Goal: Task Accomplishment & Management: Use online tool/utility

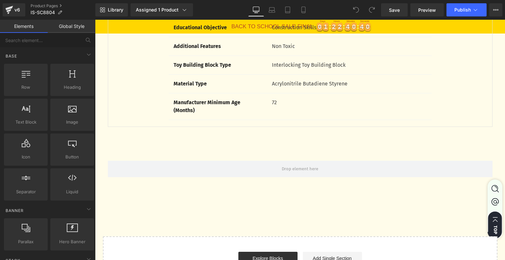
scroll to position [1776, 0]
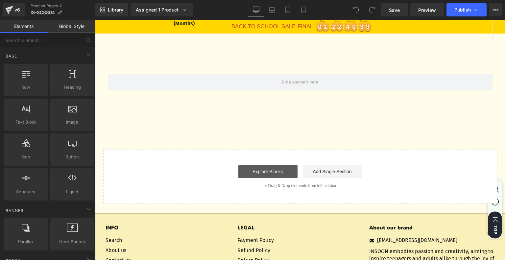
click at [266, 168] on link "Explore Blocks" at bounding box center [267, 171] width 59 height 13
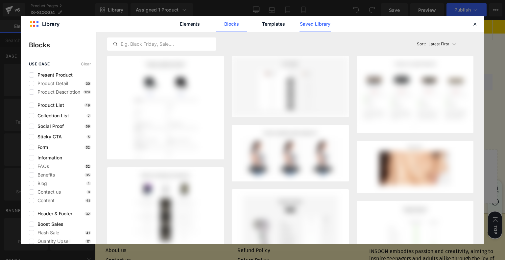
click at [325, 25] on link "Saved Library" at bounding box center [315, 24] width 31 height 16
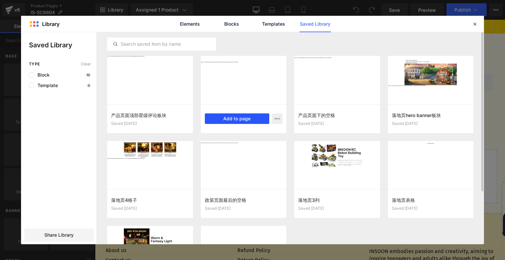
click at [240, 120] on button "Add to page" at bounding box center [237, 118] width 65 height 11
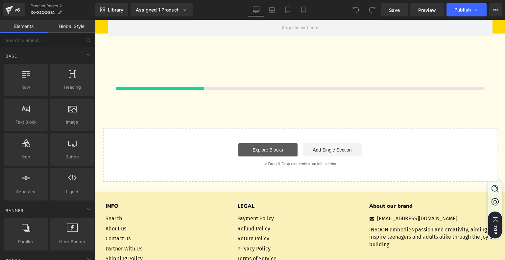
scroll to position [1831, 0]
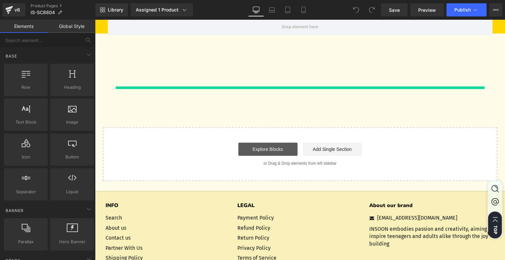
click at [270, 143] on link "Explore Blocks" at bounding box center [267, 149] width 59 height 13
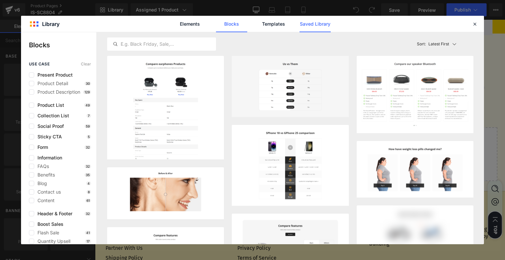
click at [310, 25] on link "Saved Library" at bounding box center [315, 24] width 31 height 16
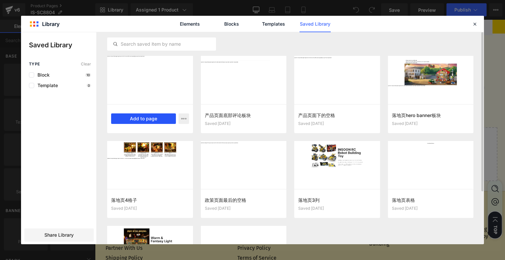
click at [149, 116] on button "Add to page" at bounding box center [143, 118] width 65 height 11
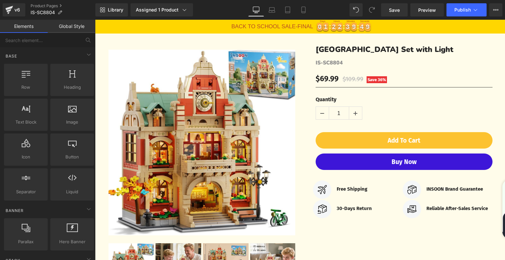
scroll to position [0, 0]
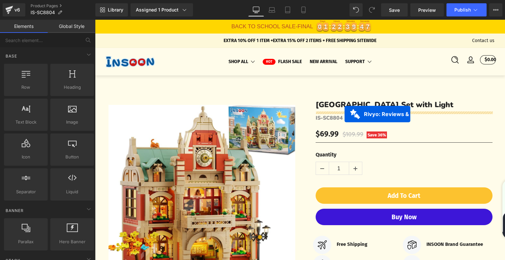
drag, startPoint x: 262, startPoint y: 209, endPoint x: 345, endPoint y: 114, distance: 125.4
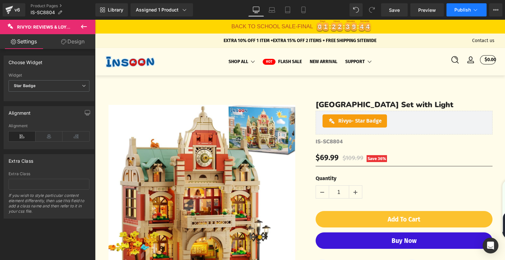
click at [475, 13] on icon at bounding box center [475, 10] width 7 height 7
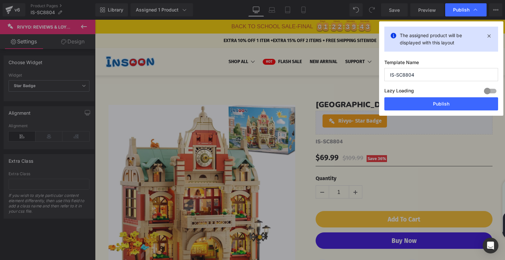
drag, startPoint x: 425, startPoint y: 75, endPoint x: 375, endPoint y: 73, distance: 50.3
click at [375, 73] on div "Publish The assigned product will be displayed with this layout Template Name I…" at bounding box center [252, 130] width 505 height 260
click at [446, 102] on button "Publish" at bounding box center [441, 103] width 114 height 13
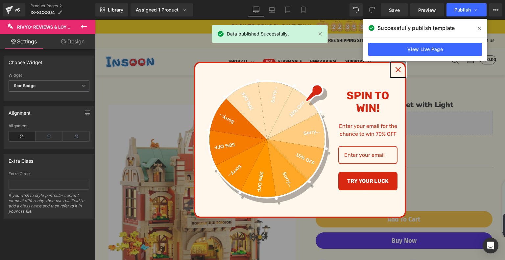
click at [399, 71] on icon "close icon" at bounding box center [398, 69] width 5 height 5
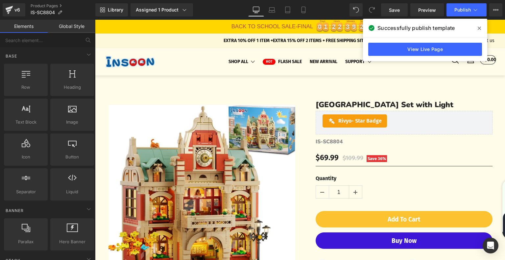
click at [480, 28] on icon at bounding box center [479, 28] width 3 height 3
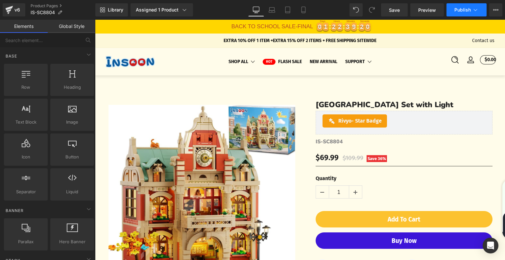
click at [476, 6] on button "Publish" at bounding box center [467, 9] width 40 height 13
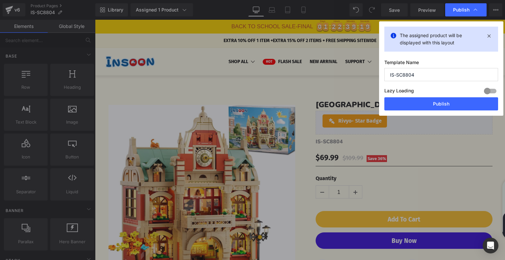
drag, startPoint x: 426, startPoint y: 75, endPoint x: 382, endPoint y: 76, distance: 43.4
click at [382, 76] on div "The assigned product will be displayed with this layout Template Name IS-SC8804…" at bounding box center [441, 68] width 124 height 94
click at [462, 9] on span "Publish" at bounding box center [461, 10] width 16 height 6
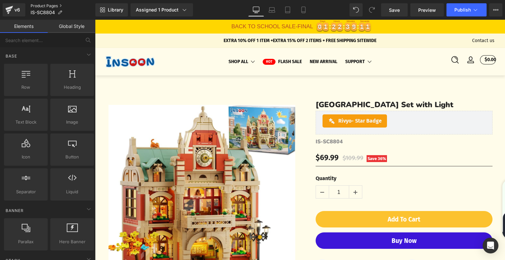
click at [51, 5] on link "Product Pages" at bounding box center [63, 5] width 65 height 5
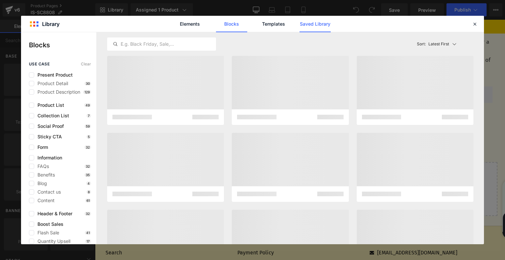
click at [315, 26] on link "Saved Library" at bounding box center [315, 24] width 31 height 16
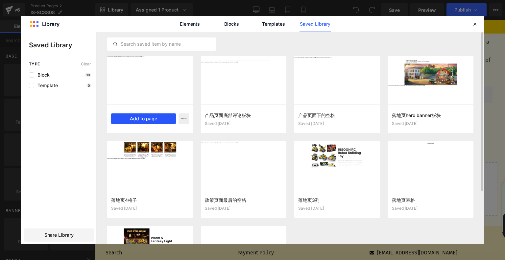
click at [155, 116] on button "Add to page" at bounding box center [143, 118] width 65 height 11
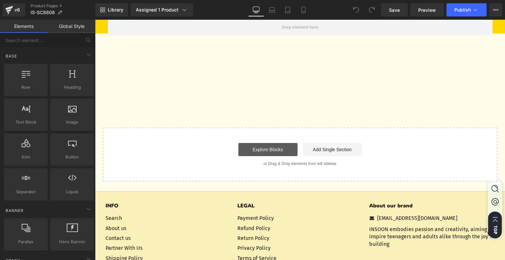
scroll to position [1616, 0]
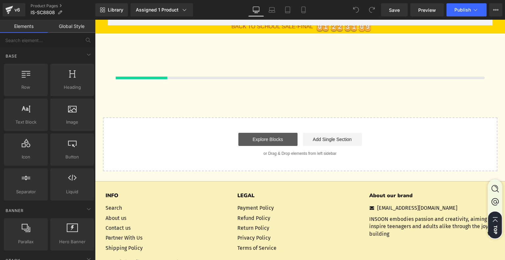
click at [254, 143] on link "Explore Blocks" at bounding box center [267, 139] width 59 height 13
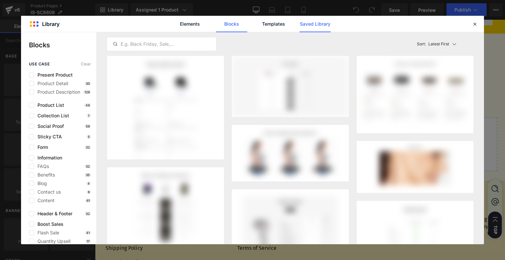
click at [322, 23] on link "Saved Library" at bounding box center [315, 24] width 31 height 16
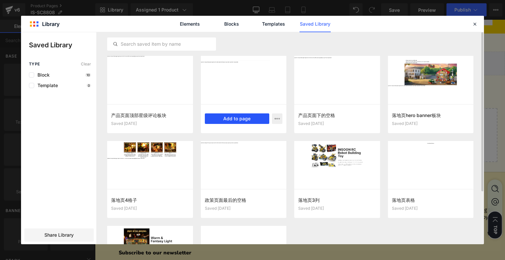
drag, startPoint x: 229, startPoint y: 120, endPoint x: 126, endPoint y: 99, distance: 104.9
click at [229, 120] on button "Add to page" at bounding box center [237, 118] width 65 height 11
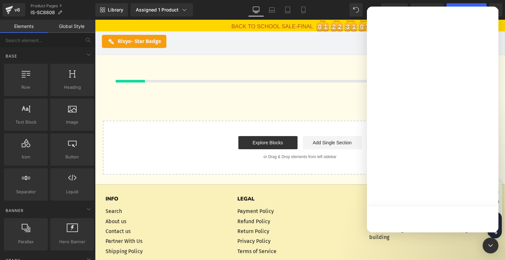
scroll to position [1639, 0]
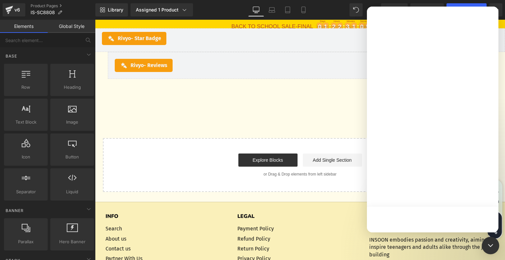
click at [491, 244] on icon "Open Intercom Messenger" at bounding box center [490, 245] width 9 height 9
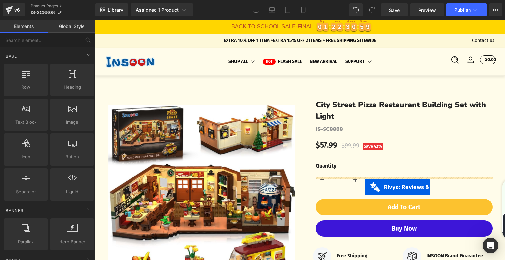
scroll to position [0, 0]
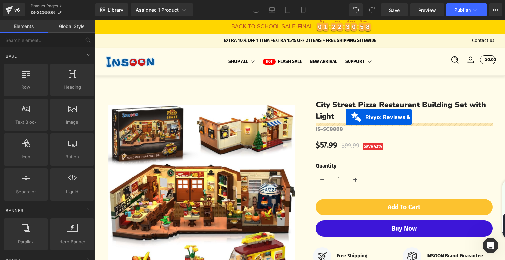
drag, startPoint x: 265, startPoint y: 101, endPoint x: 345, endPoint y: 118, distance: 82.1
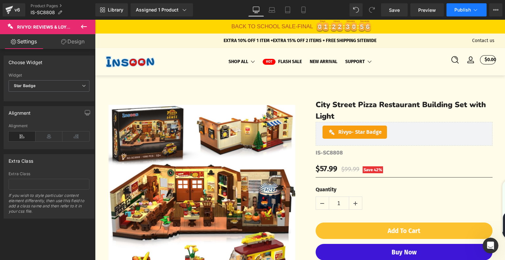
click at [453, 10] on button "Publish" at bounding box center [467, 9] width 40 height 13
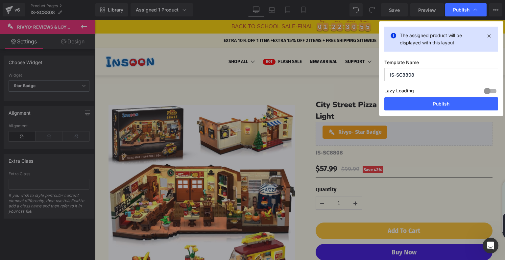
drag, startPoint x: 413, startPoint y: 73, endPoint x: 379, endPoint y: 74, distance: 34.2
click at [379, 74] on div "Publish The assigned product will be displayed with this layout Template Name I…" at bounding box center [252, 130] width 505 height 260
click at [424, 107] on button "Publish" at bounding box center [441, 103] width 114 height 13
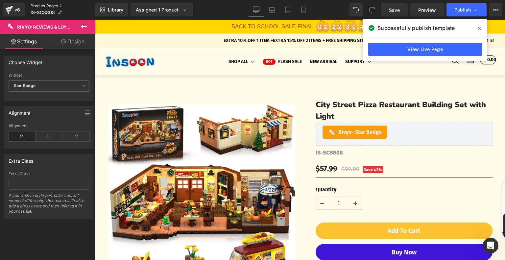
click at [43, 5] on link "Product Pages" at bounding box center [63, 5] width 65 height 5
click at [47, 5] on link "Product Pages" at bounding box center [63, 5] width 65 height 5
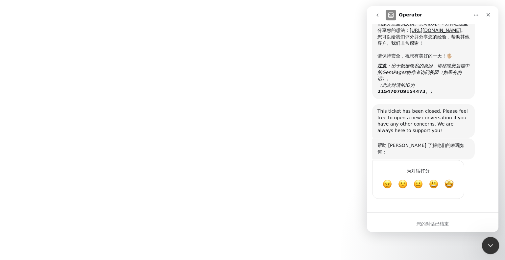
scroll to position [1241, 0]
click at [500, 247] on body at bounding box center [252, 130] width 505 height 260
click at [498, 247] on html at bounding box center [490, 245] width 16 height 16
click at [492, 248] on icon "关闭 Intercom Messenger" at bounding box center [490, 245] width 8 height 8
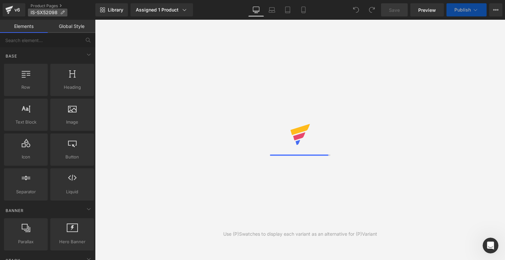
click at [63, 13] on icon at bounding box center [62, 12] width 5 height 5
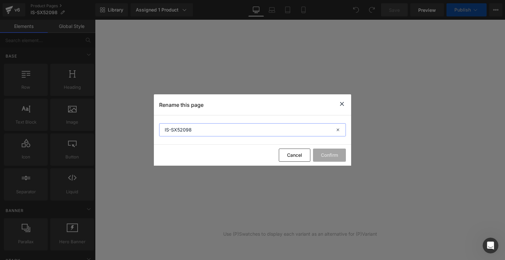
drag, startPoint x: 199, startPoint y: 131, endPoint x: 160, endPoint y: 132, distance: 38.2
click at [160, 132] on input "IS-SX52098" at bounding box center [252, 129] width 187 height 13
click at [345, 103] on div "Rename this page" at bounding box center [252, 104] width 197 height 21
click at [343, 103] on icon at bounding box center [342, 104] width 8 height 8
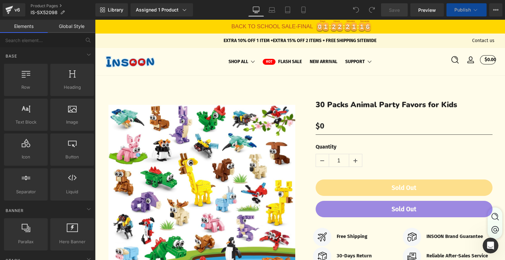
scroll to position [0, 0]
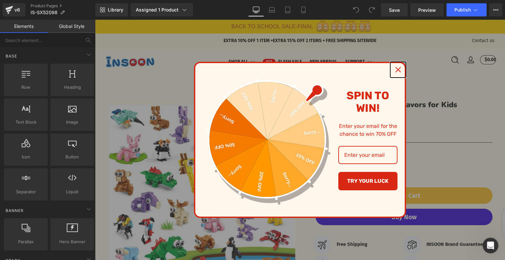
click at [399, 66] on div "Close" at bounding box center [398, 69] width 11 height 11
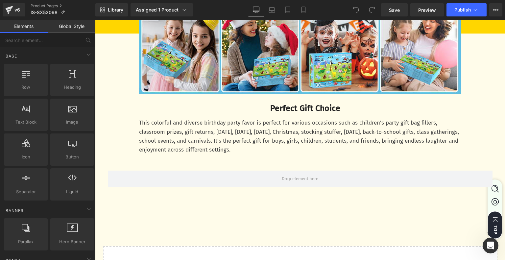
scroll to position [1874, 0]
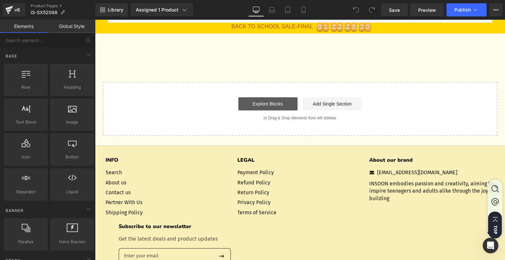
click at [269, 110] on link "Explore Blocks" at bounding box center [267, 103] width 59 height 13
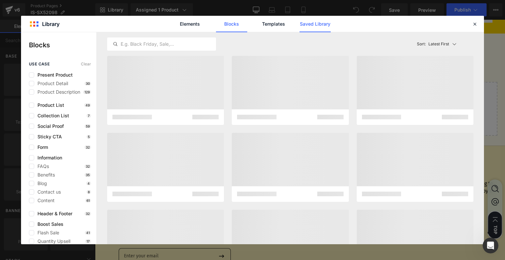
click at [319, 29] on link "Saved Library" at bounding box center [315, 24] width 31 height 16
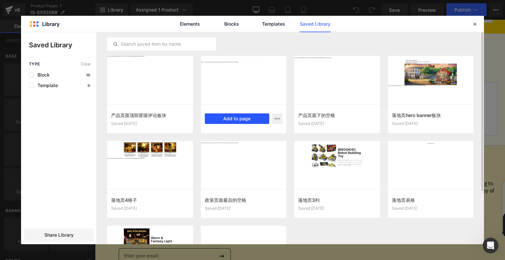
click at [240, 116] on button "Add to page" at bounding box center [237, 118] width 65 height 11
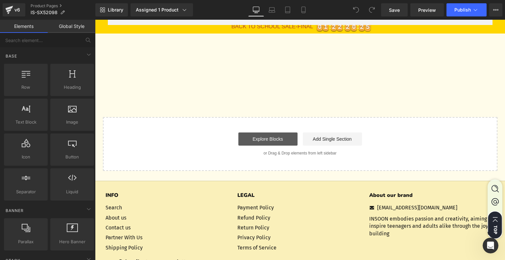
click at [258, 140] on link "Explore Blocks" at bounding box center [267, 139] width 59 height 13
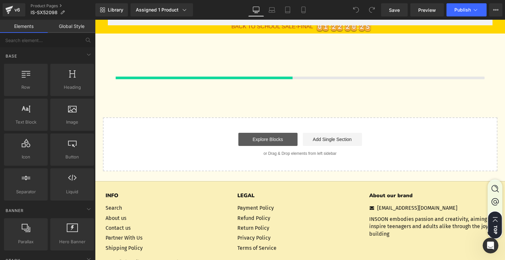
scroll to position [1872, 0]
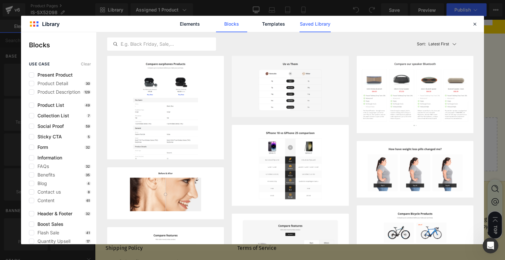
click at [325, 21] on link "Saved Library" at bounding box center [315, 24] width 31 height 16
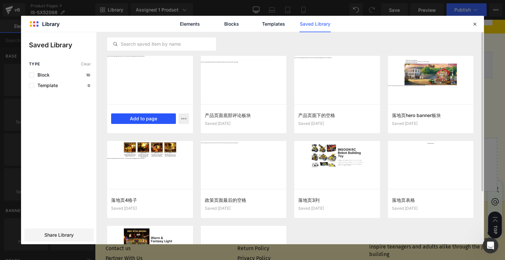
click at [150, 123] on button "Add to page" at bounding box center [143, 118] width 65 height 11
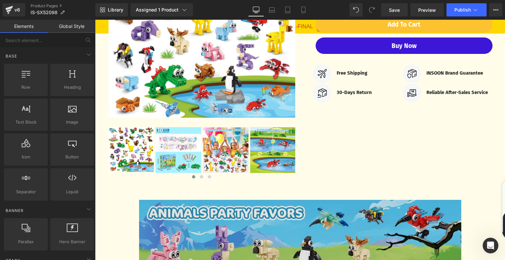
scroll to position [7, 0]
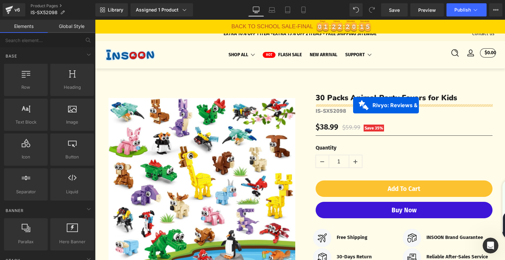
drag, startPoint x: 266, startPoint y: 167, endPoint x: 353, endPoint y: 106, distance: 106.7
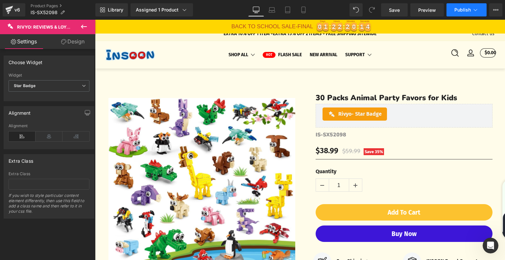
click at [463, 12] on span "Publish" at bounding box center [462, 9] width 16 height 5
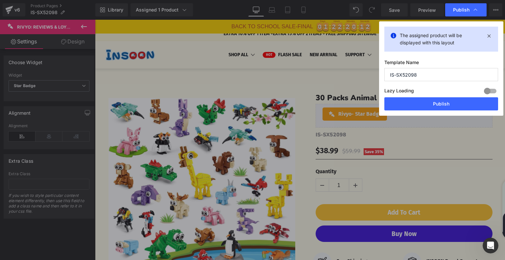
drag, startPoint x: 426, startPoint y: 76, endPoint x: 387, endPoint y: 74, distance: 39.2
click at [387, 74] on input "IS-SX52098" at bounding box center [441, 74] width 114 height 13
click at [427, 103] on button "Publish" at bounding box center [441, 103] width 114 height 13
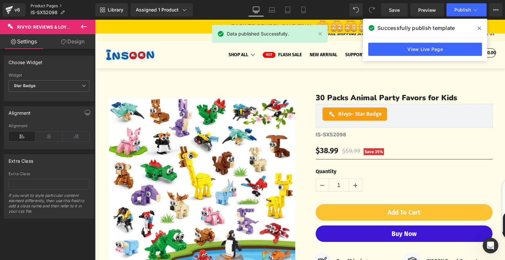
click at [44, 6] on link "Product Pages" at bounding box center [63, 5] width 65 height 5
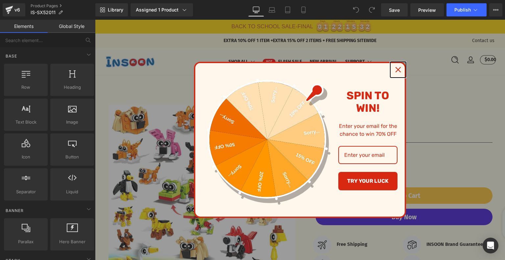
click at [398, 69] on icon "close icon" at bounding box center [398, 69] width 5 height 5
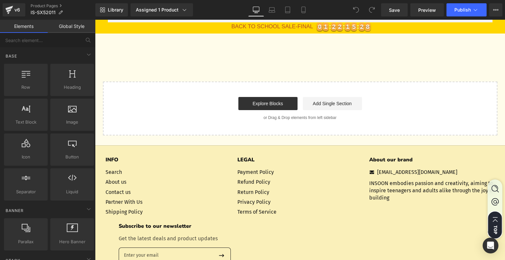
scroll to position [1677, 0]
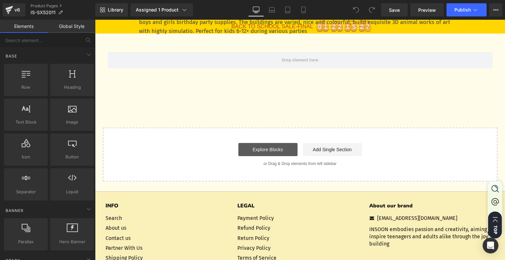
click at [263, 146] on link "Explore Blocks" at bounding box center [267, 149] width 59 height 13
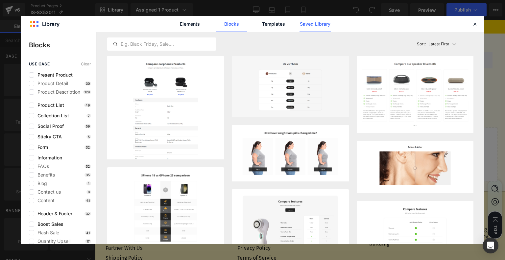
click at [320, 22] on link "Saved Library" at bounding box center [315, 24] width 31 height 16
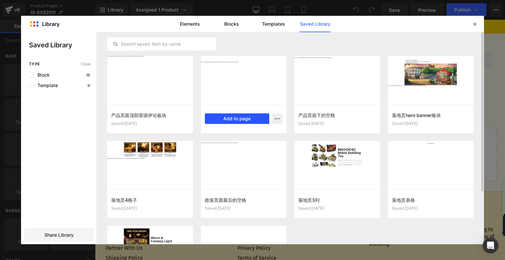
click at [241, 120] on button "Add to page" at bounding box center [237, 118] width 65 height 11
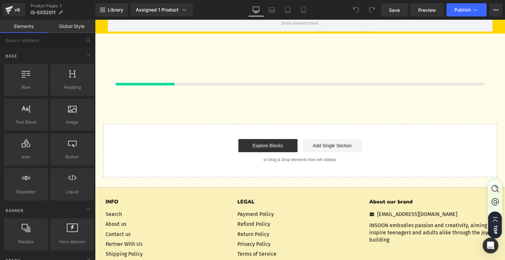
scroll to position [1720, 0]
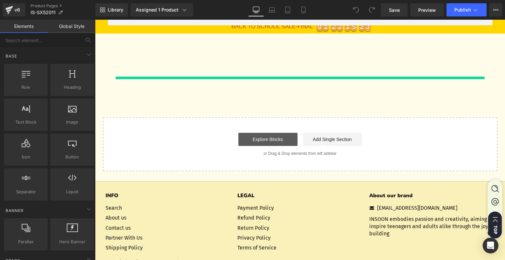
click at [268, 139] on link "Explore Blocks" at bounding box center [267, 139] width 59 height 13
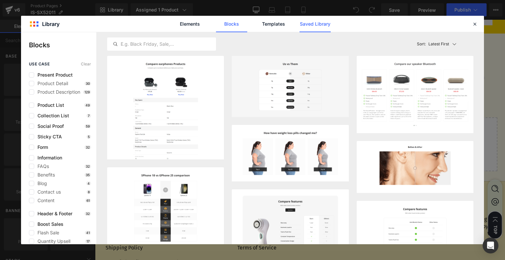
click at [317, 24] on link "Saved Library" at bounding box center [315, 24] width 31 height 16
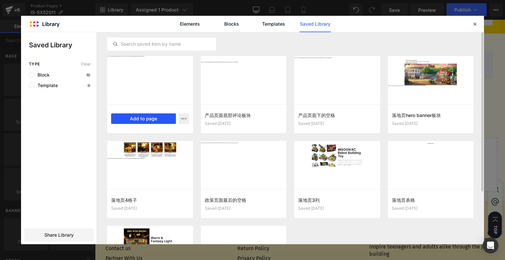
click at [150, 117] on button "Add to page" at bounding box center [143, 118] width 65 height 11
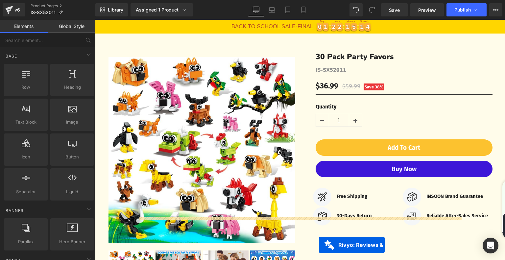
scroll to position [0, 0]
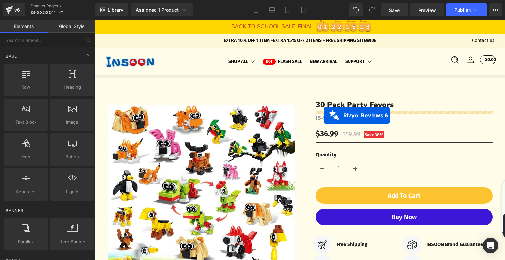
drag, startPoint x: 264, startPoint y: 155, endPoint x: 324, endPoint y: 115, distance: 72.0
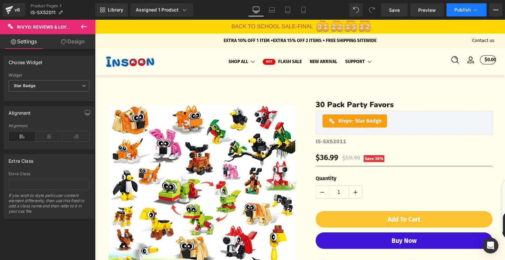
click at [476, 10] on icon at bounding box center [475, 10] width 7 height 7
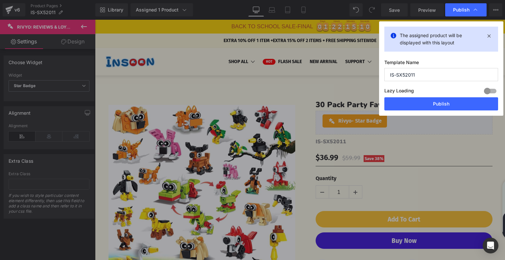
drag, startPoint x: 419, startPoint y: 72, endPoint x: 380, endPoint y: 77, distance: 38.8
click at [380, 77] on div "The assigned product will be displayed with this layout Template Name IS-SX5201…" at bounding box center [441, 68] width 124 height 94
click at [417, 104] on button "Publish" at bounding box center [441, 103] width 114 height 13
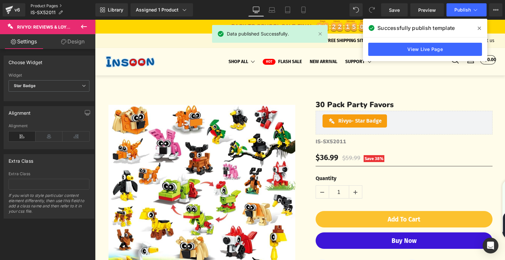
click at [48, 5] on link "Product Pages" at bounding box center [63, 5] width 65 height 5
